Goal: Find specific page/section: Find specific page/section

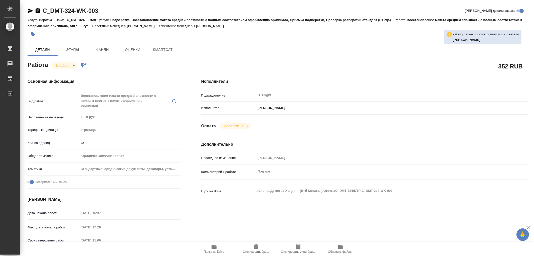
type textarea "x"
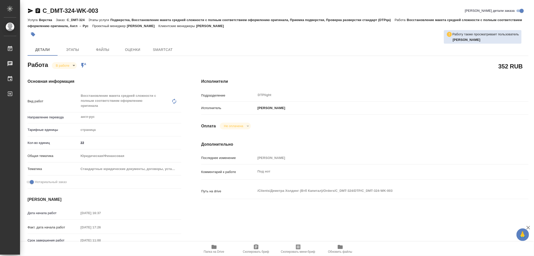
type textarea "x"
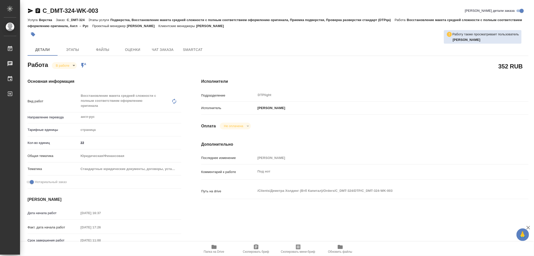
type textarea "x"
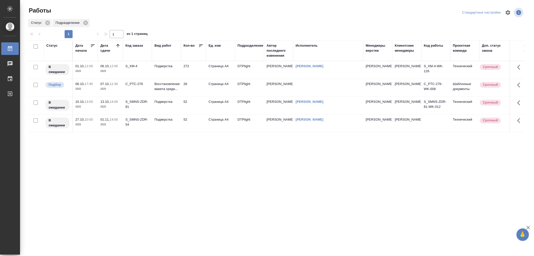
click at [181, 89] on td "28" at bounding box center [193, 88] width 25 height 18
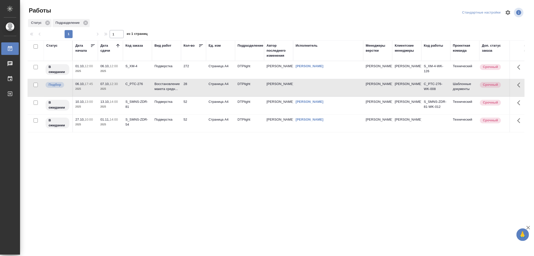
click at [181, 89] on td "28" at bounding box center [193, 88] width 25 height 18
click at [175, 88] on p "Восстановление макета средн..." at bounding box center [166, 86] width 24 height 10
click at [168, 87] on p "Восстановление макета средн..." at bounding box center [166, 86] width 24 height 10
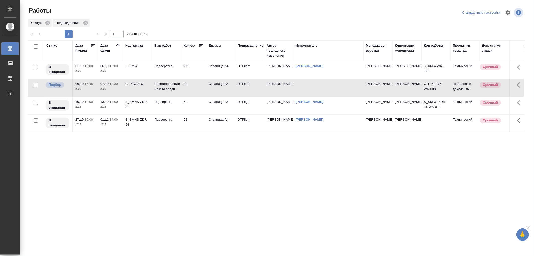
click at [168, 92] on td "Восстановление макета средн..." at bounding box center [166, 88] width 29 height 18
click at [180, 88] on td "Восстановление макета средн..." at bounding box center [166, 88] width 29 height 18
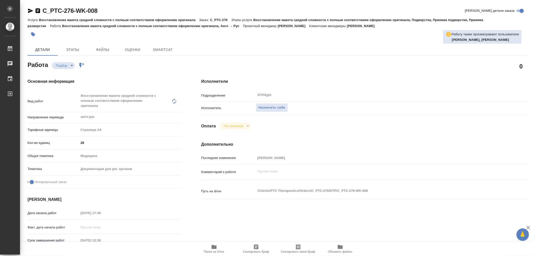
type textarea "x"
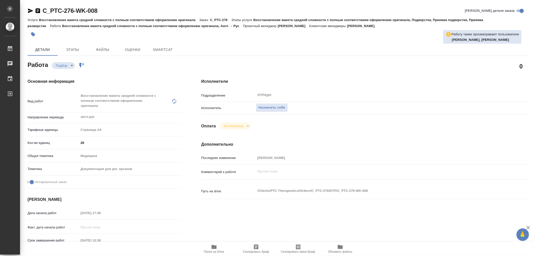
click at [216, 245] on icon "button" at bounding box center [214, 247] width 6 height 6
type textarea "x"
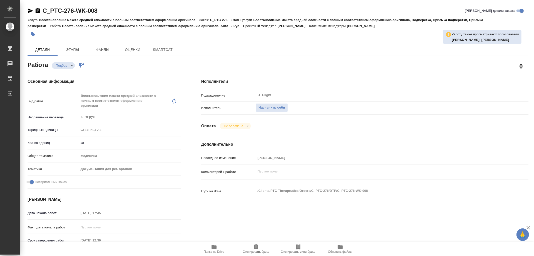
type textarea "x"
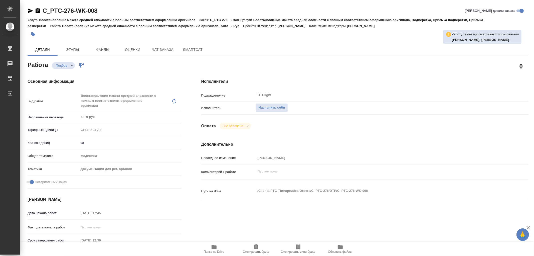
type textarea "x"
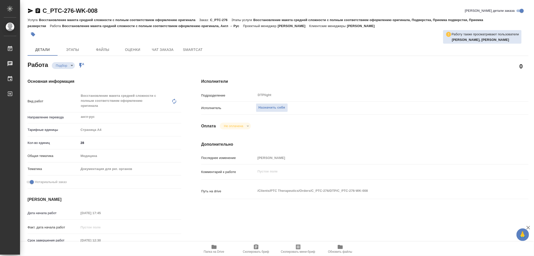
type textarea "x"
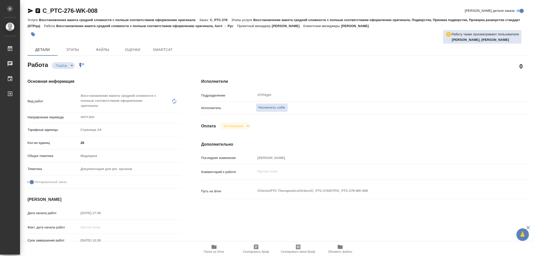
type textarea "x"
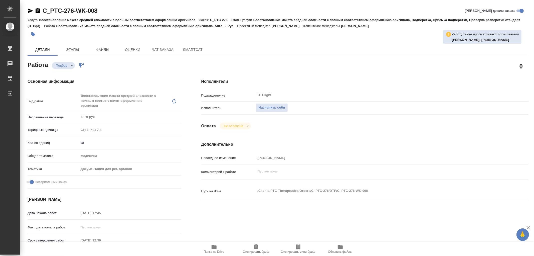
type textarea "x"
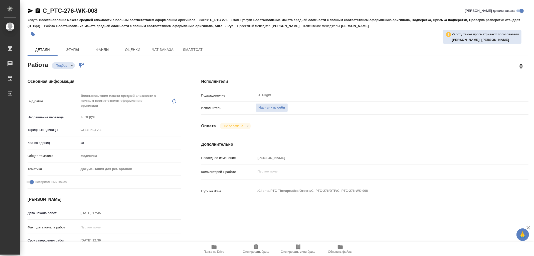
type textarea "x"
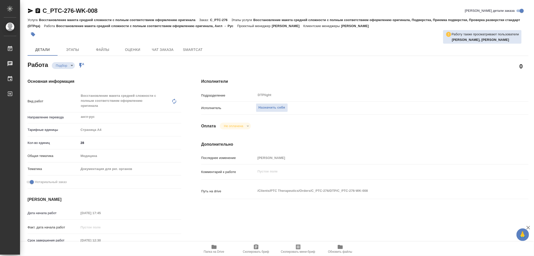
type textarea "x"
click at [28, 13] on icon "button" at bounding box center [30, 11] width 5 height 5
click at [30, 10] on icon "button" at bounding box center [30, 11] width 5 height 5
type textarea "x"
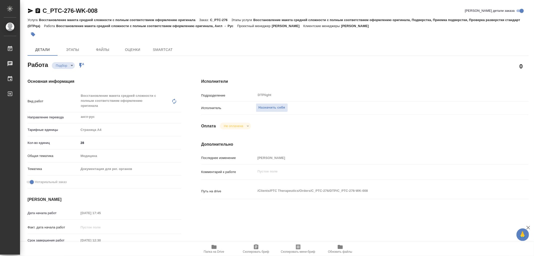
type textarea "x"
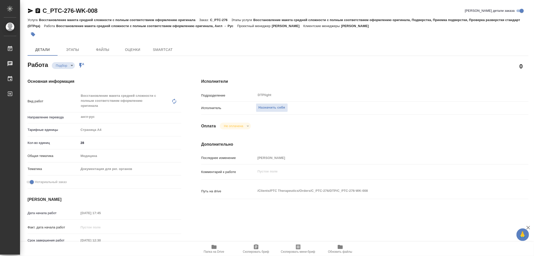
type textarea "x"
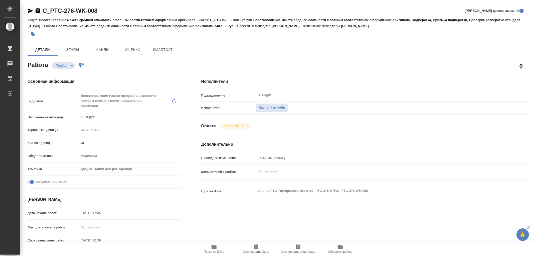
type textarea "x"
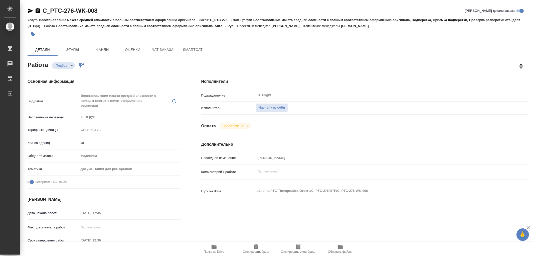
type textarea "x"
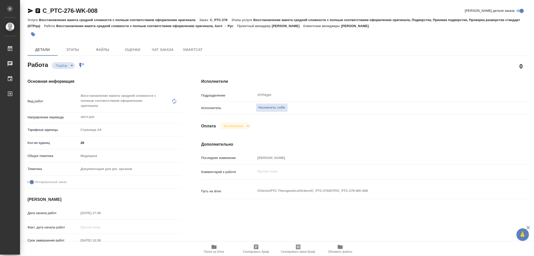
type textarea "x"
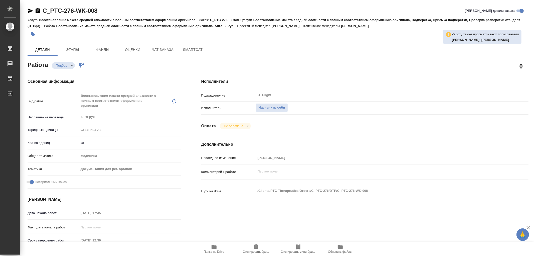
type textarea "x"
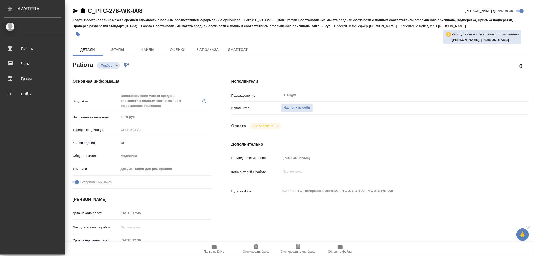
type textarea "x"
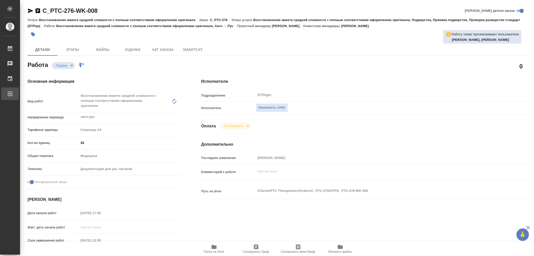
type textarea "x"
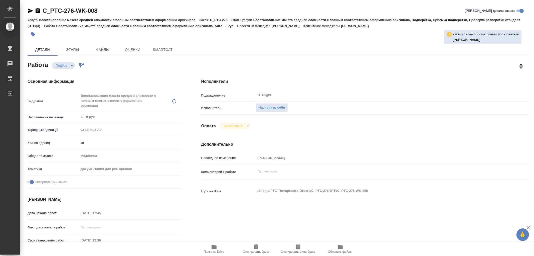
type textarea "x"
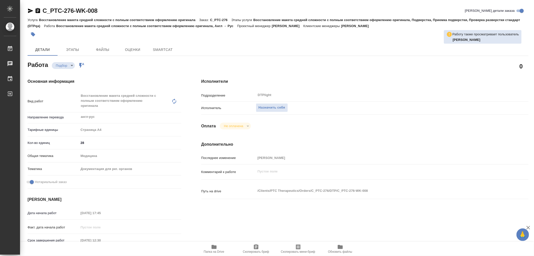
type textarea "x"
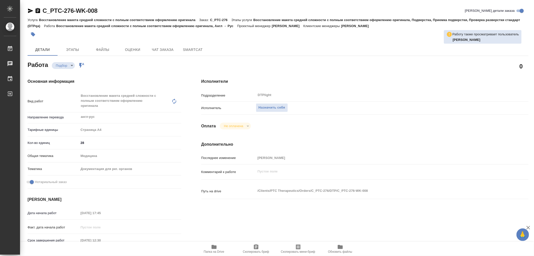
type textarea "x"
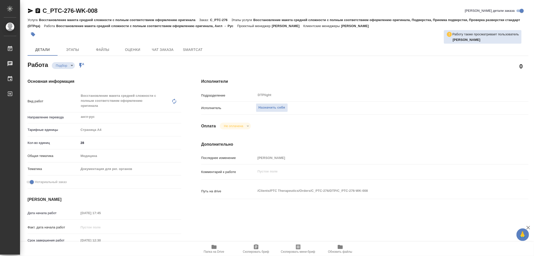
type textarea "x"
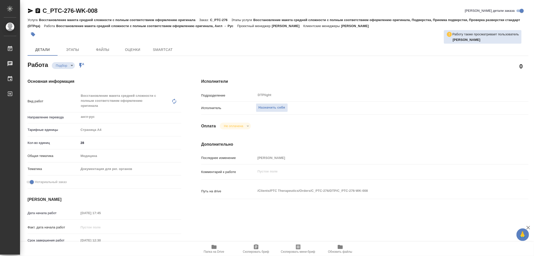
type textarea "x"
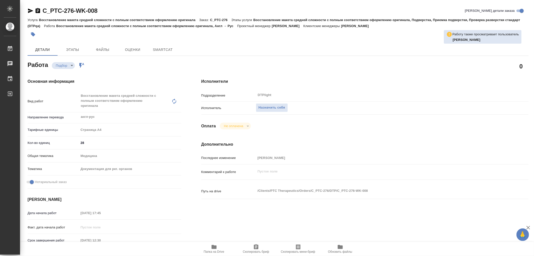
type textarea "x"
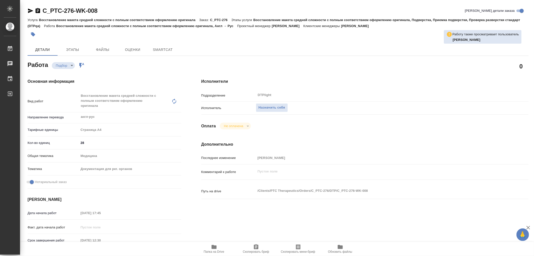
type textarea "x"
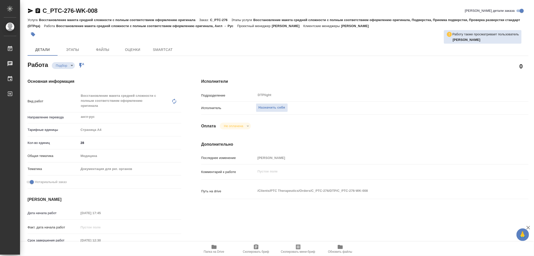
type textarea "x"
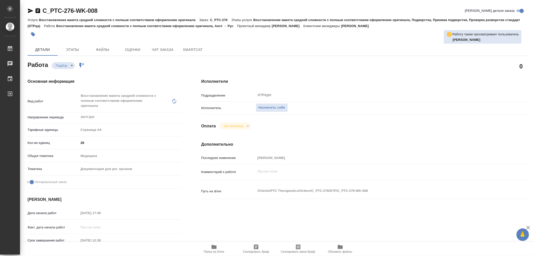
click at [216, 245] on icon "button" at bounding box center [214, 247] width 5 height 4
type textarea "x"
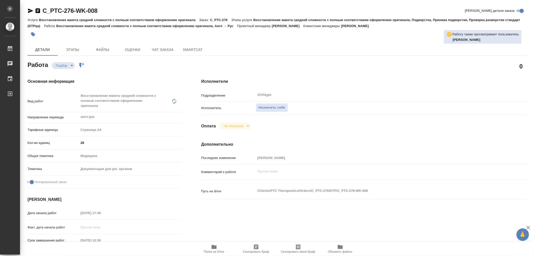
type textarea "x"
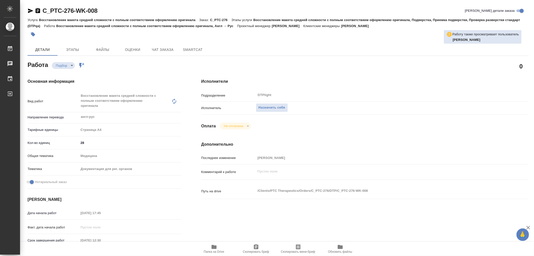
type textarea "x"
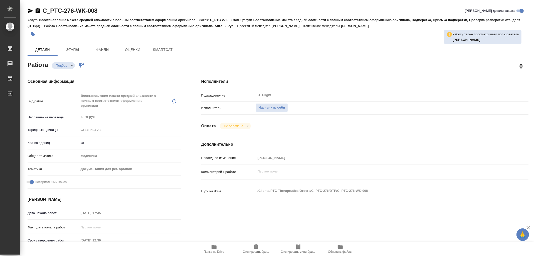
type textarea "x"
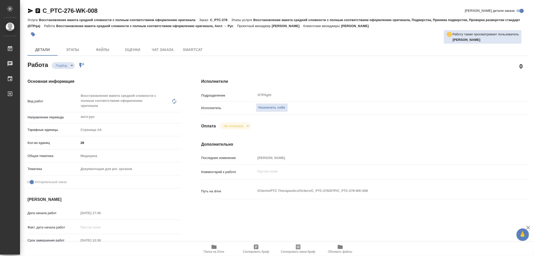
type textarea "x"
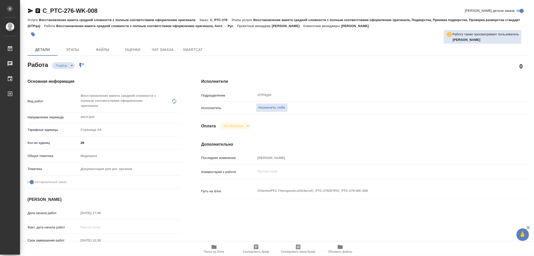
type textarea "x"
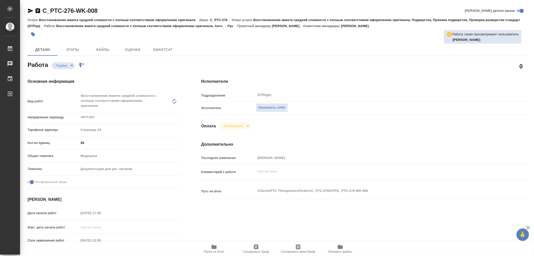
type textarea "x"
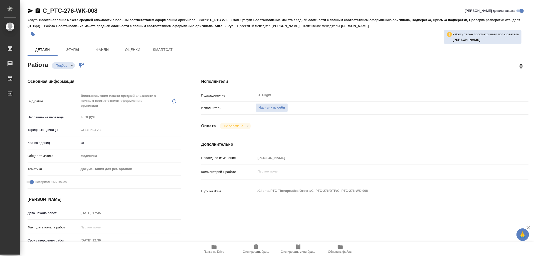
type textarea "x"
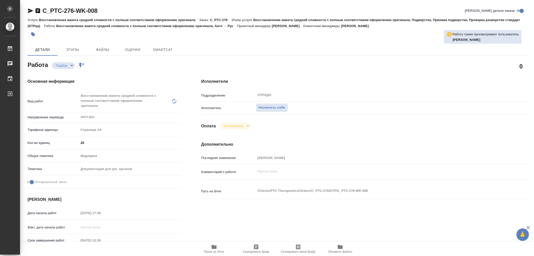
type textarea "x"
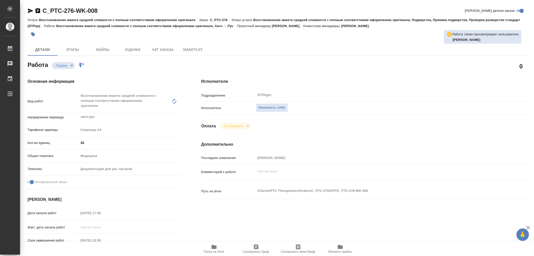
type textarea "x"
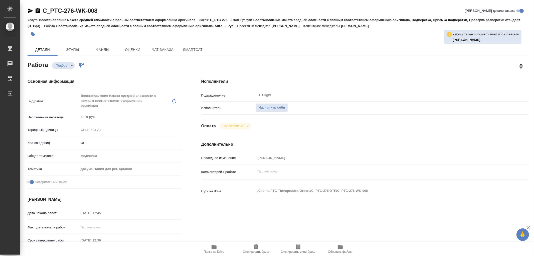
type textarea "x"
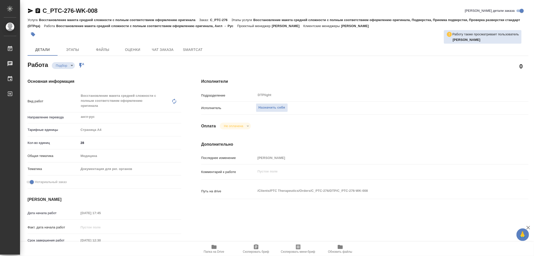
type textarea "x"
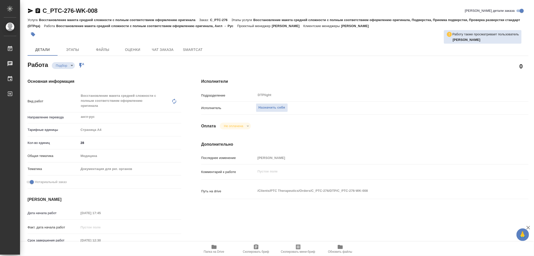
type textarea "x"
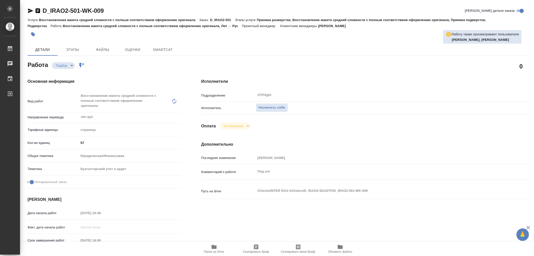
type textarea "x"
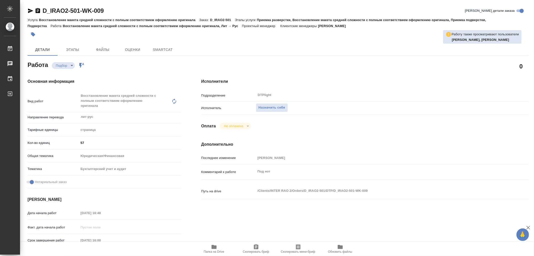
type textarea "x"
click at [212, 249] on icon "button" at bounding box center [214, 247] width 5 height 4
type textarea "x"
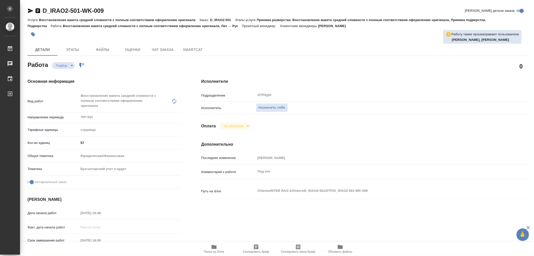
type textarea "x"
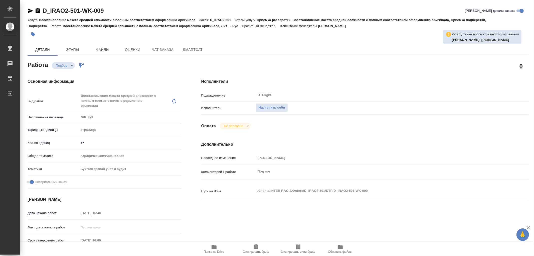
type textarea "x"
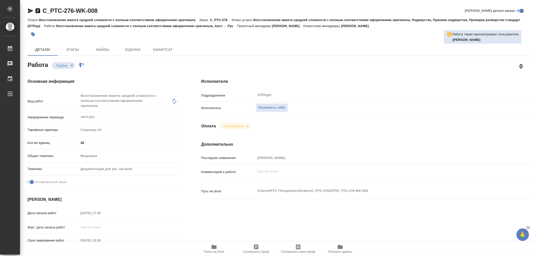
type textarea "x"
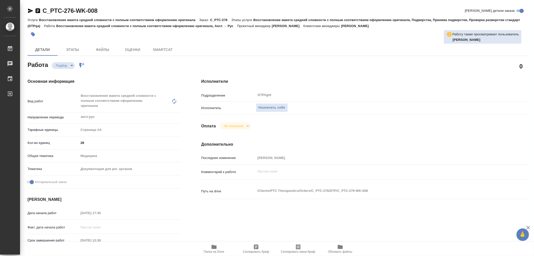
type textarea "x"
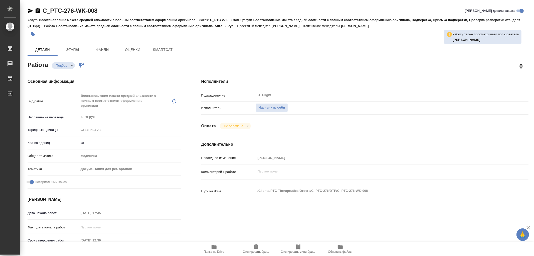
type textarea "x"
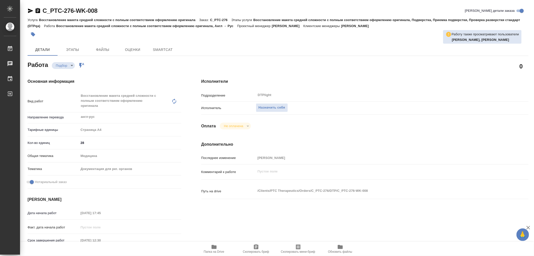
type textarea "x"
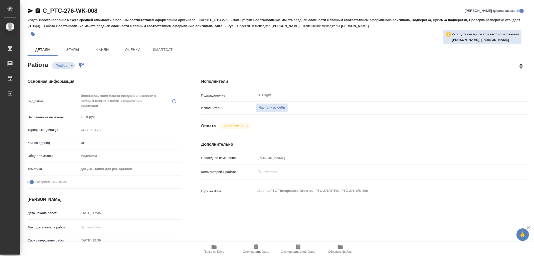
type textarea "x"
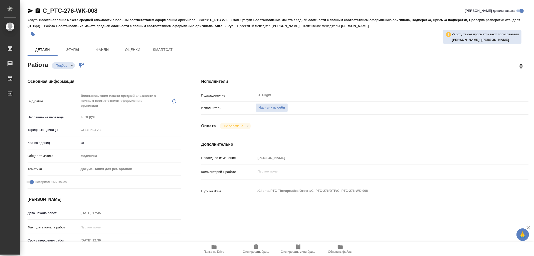
type textarea "x"
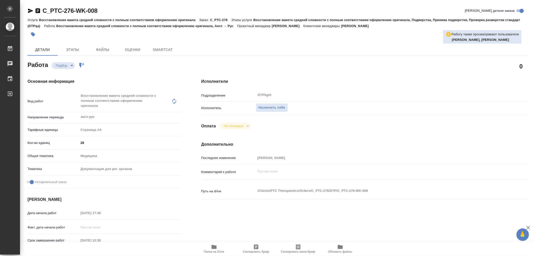
type textarea "x"
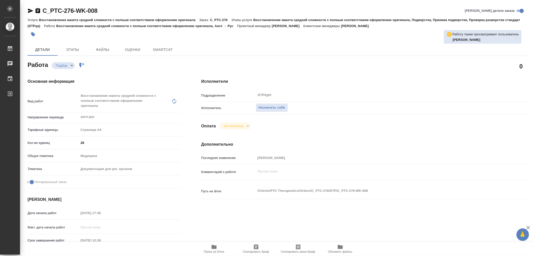
type textarea "x"
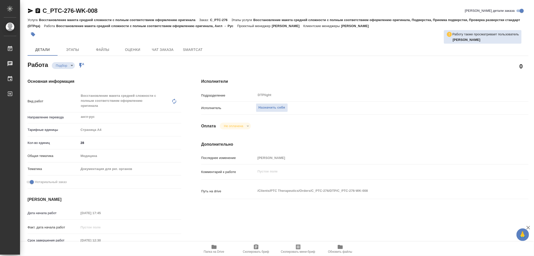
type textarea "x"
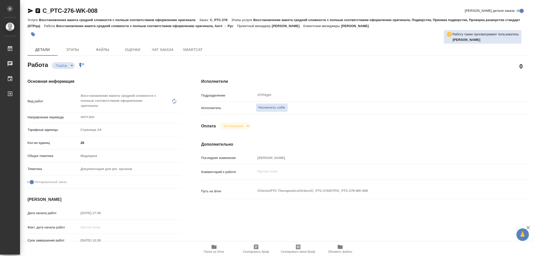
type textarea "x"
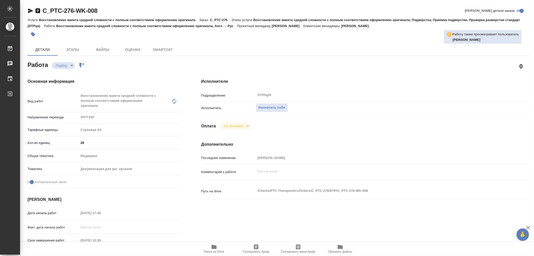
type textarea "x"
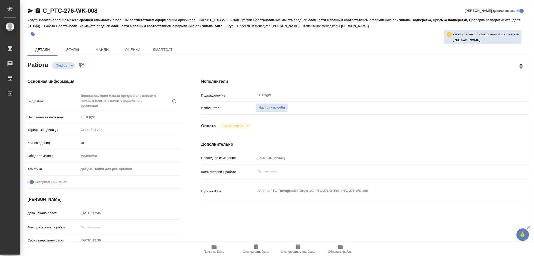
type textarea "x"
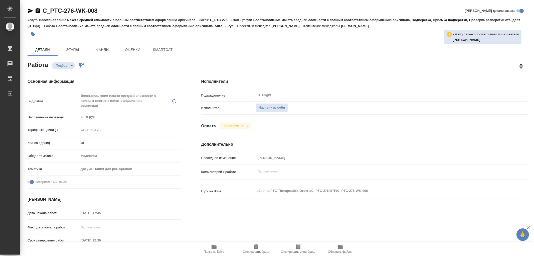
type textarea "x"
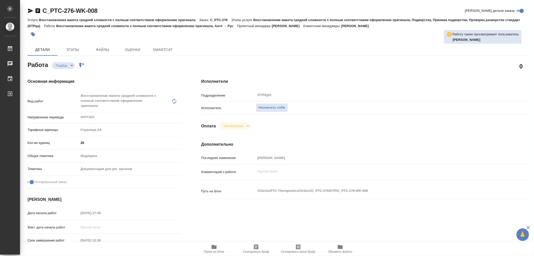
type textarea "x"
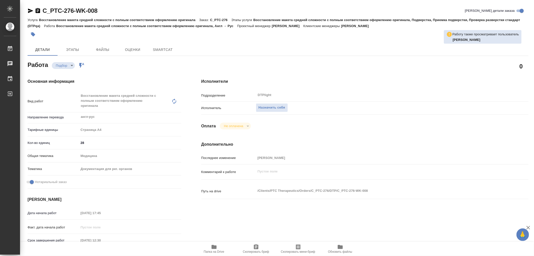
type textarea "x"
